Goal: Task Accomplishment & Management: Manage account settings

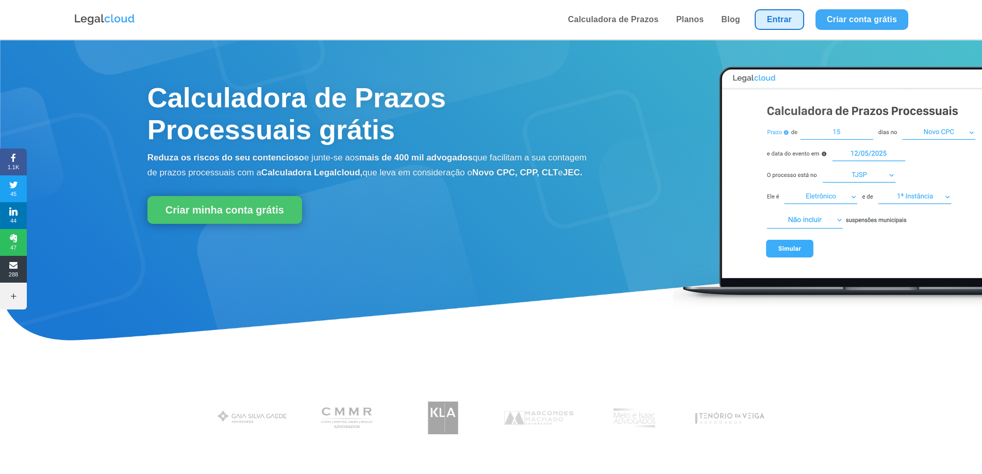
click at [760, 24] on link "Entrar" at bounding box center [779, 19] width 49 height 21
click at [775, 29] on link "Entrar" at bounding box center [779, 19] width 49 height 21
click at [760, 16] on link "Entrar" at bounding box center [779, 19] width 49 height 21
